Goal: Transaction & Acquisition: Purchase product/service

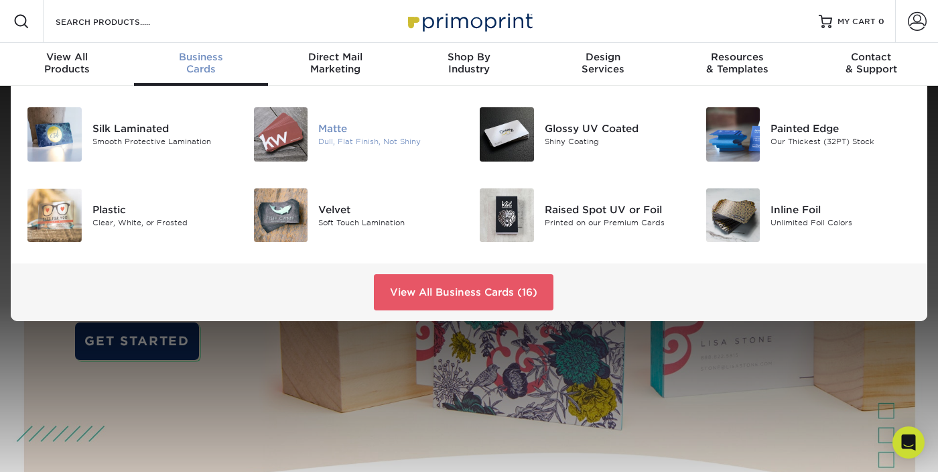
click at [277, 128] on img at bounding box center [281, 134] width 54 height 54
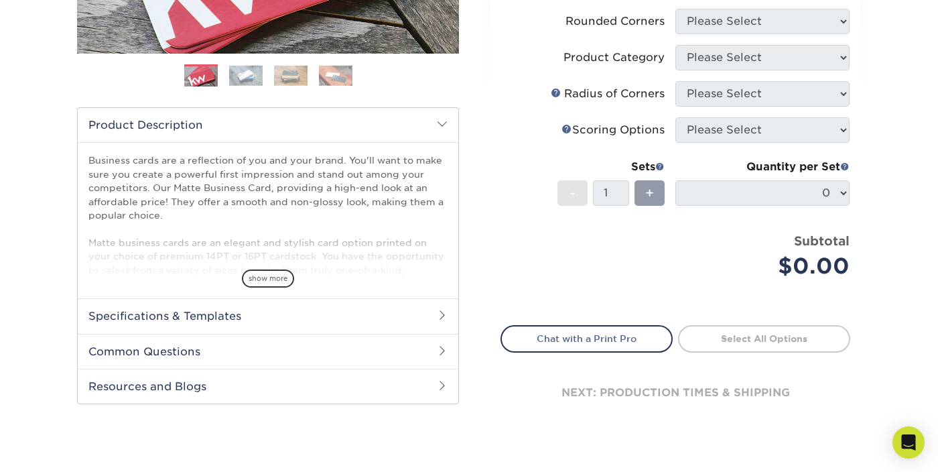
scroll to position [379, 0]
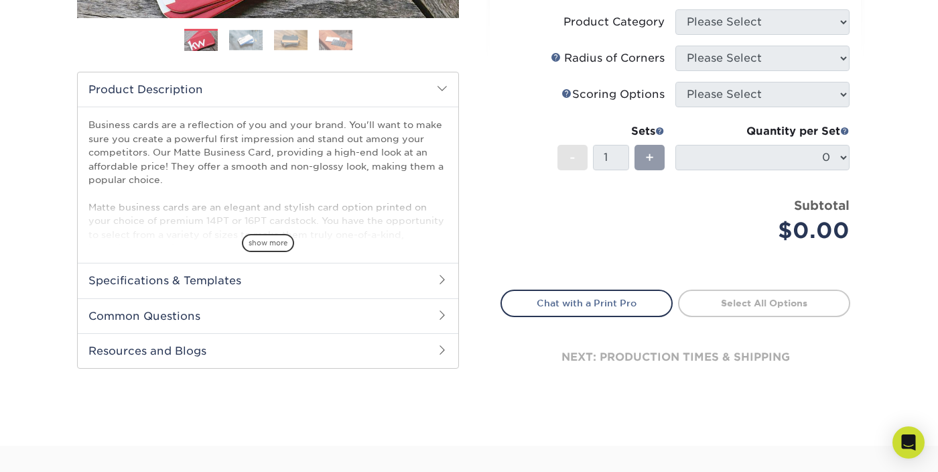
click at [225, 278] on h2 "Specifications & Templates" at bounding box center [268, 280] width 381 height 35
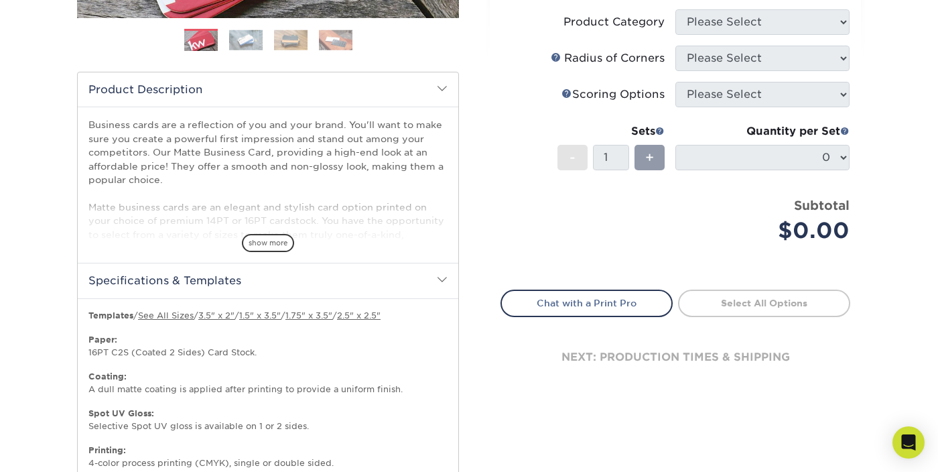
scroll to position [460, 0]
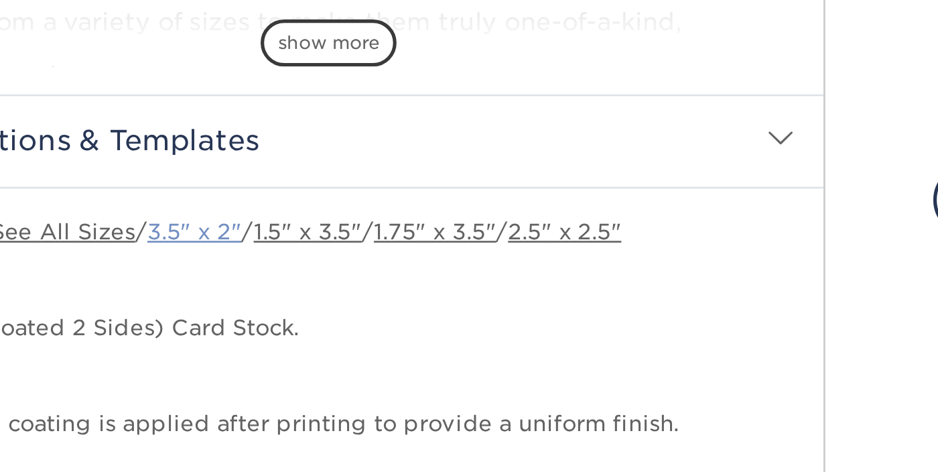
click at [222, 237] on link "3.5" x 2"" at bounding box center [216, 235] width 36 height 10
click at [296, 170] on div "show more" at bounding box center [267, 139] width 359 height 64
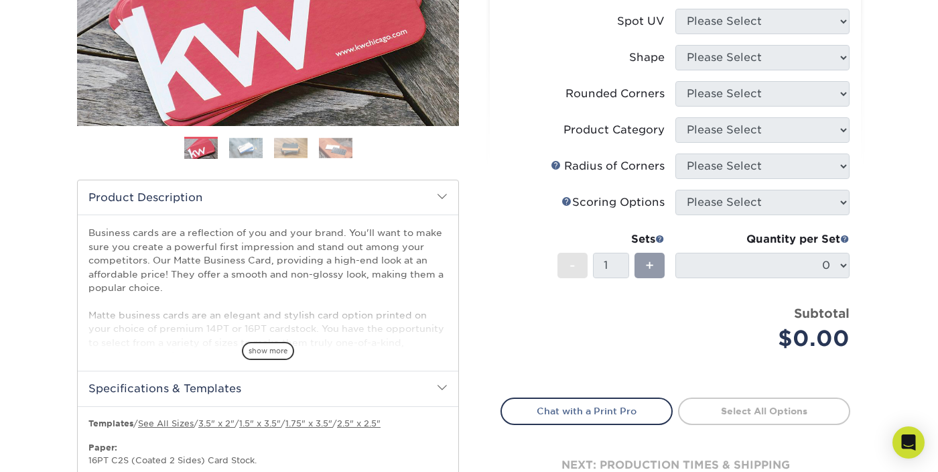
scroll to position [0, 0]
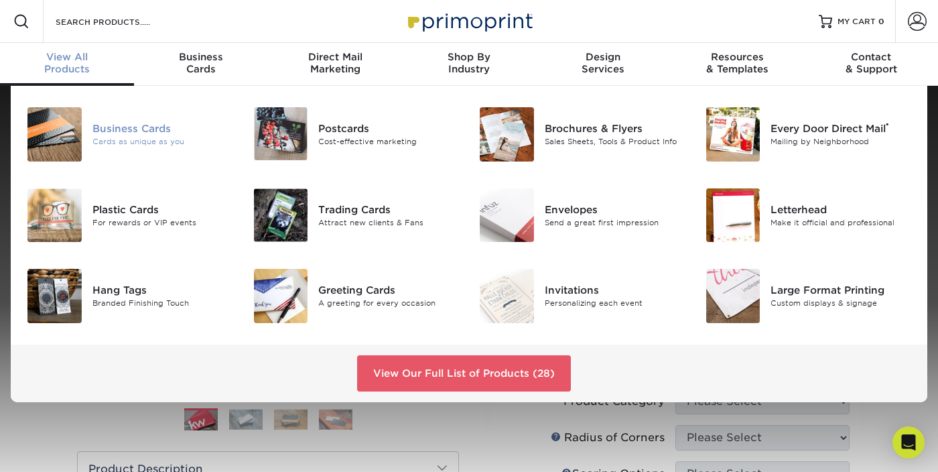
click at [109, 127] on div "Business Cards" at bounding box center [162, 128] width 141 height 15
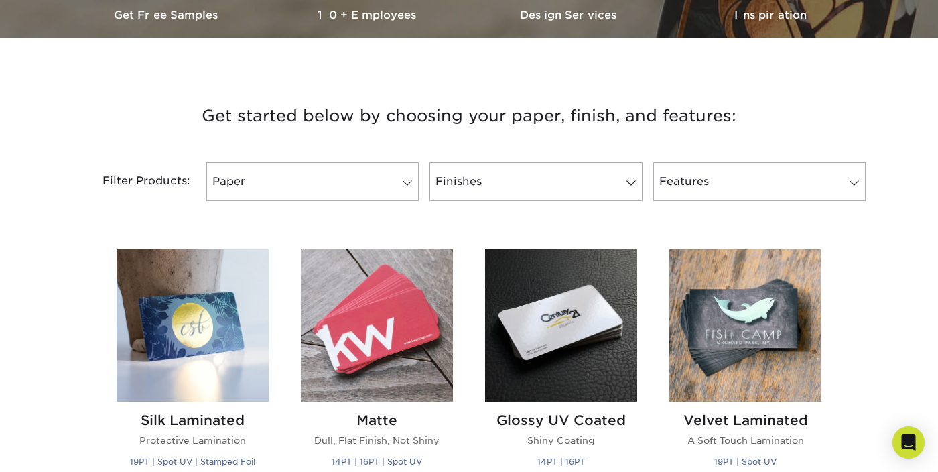
scroll to position [550, 0]
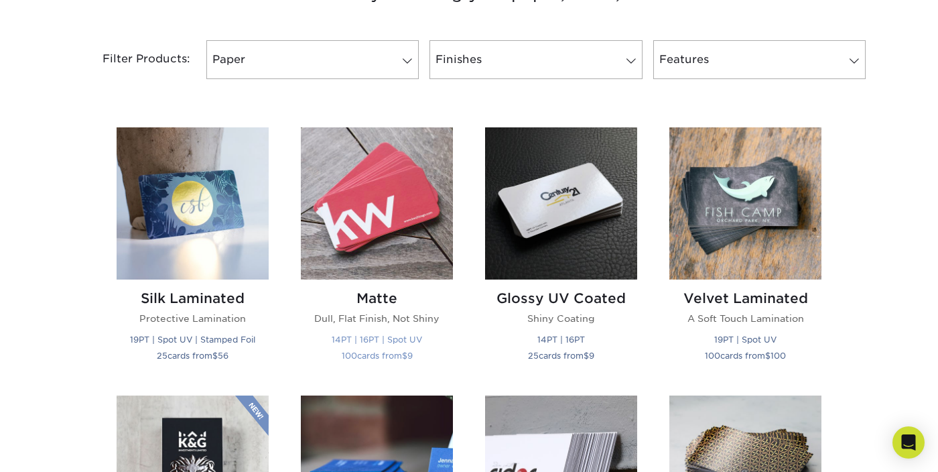
click at [345, 181] on img at bounding box center [377, 203] width 152 height 152
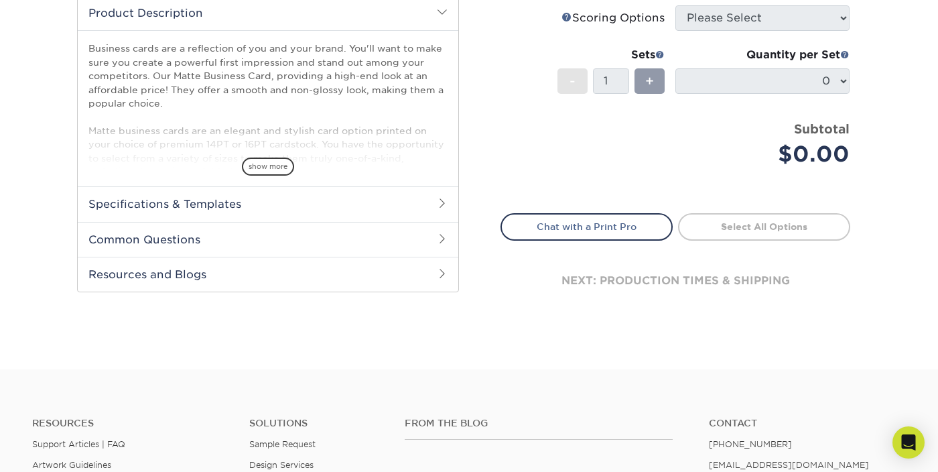
scroll to position [453, 0]
